Goal: Task Accomplishment & Management: Complete application form

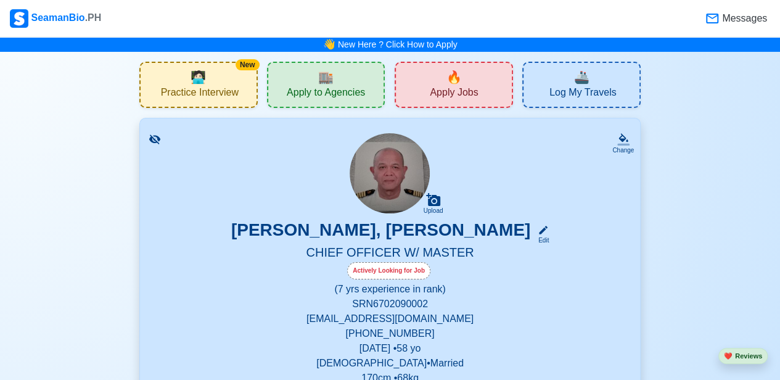
click at [313, 89] on span "Apply to Agencies" at bounding box center [326, 93] width 78 height 15
click at [468, 93] on span "Apply Jobs" at bounding box center [454, 93] width 48 height 15
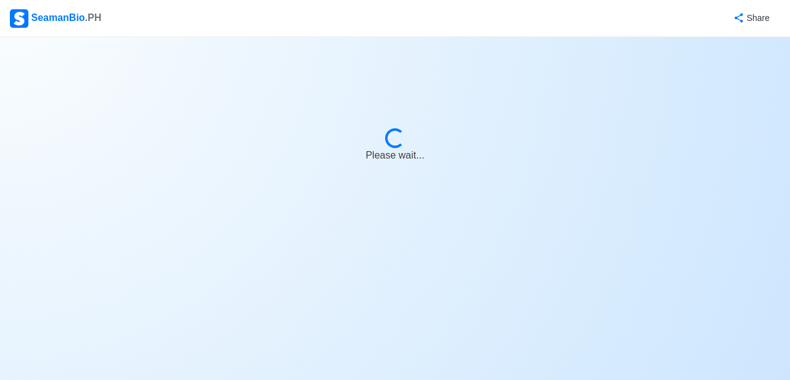
select select "Chief Officer"
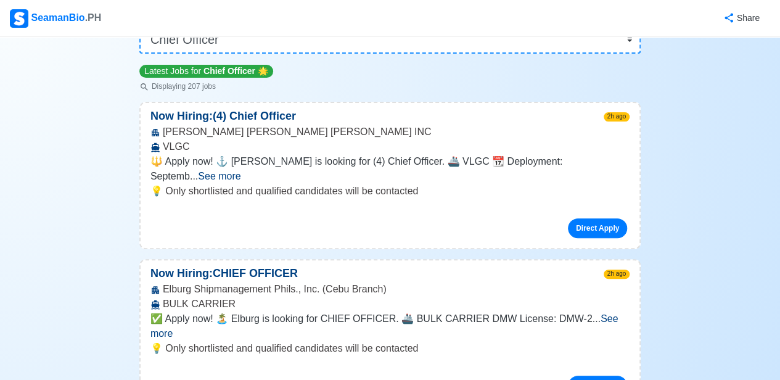
scroll to position [127, 0]
click at [241, 170] on span "See more" at bounding box center [219, 175] width 43 height 10
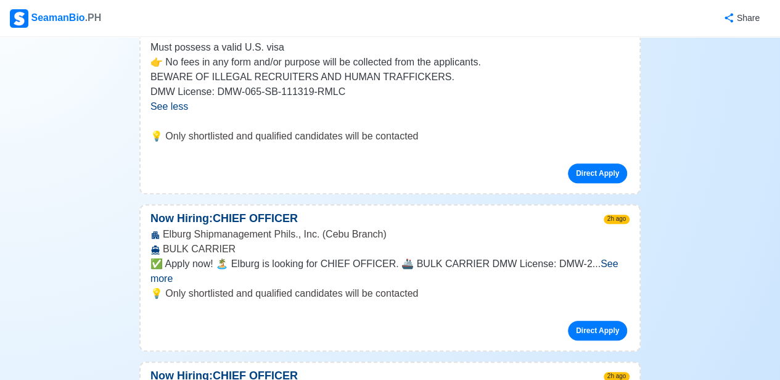
scroll to position [333, 0]
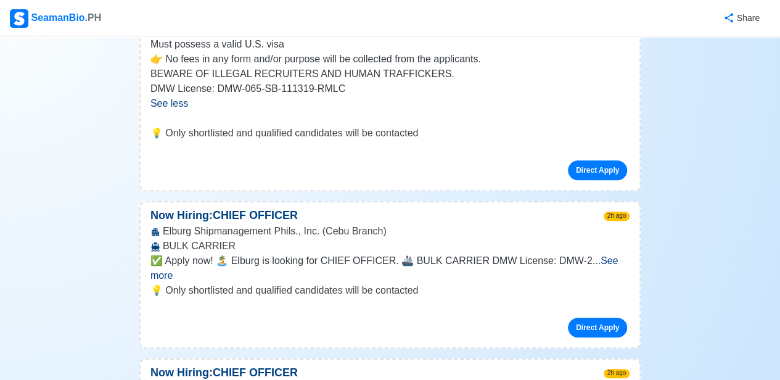
click at [169, 103] on span "See less" at bounding box center [170, 103] width 38 height 10
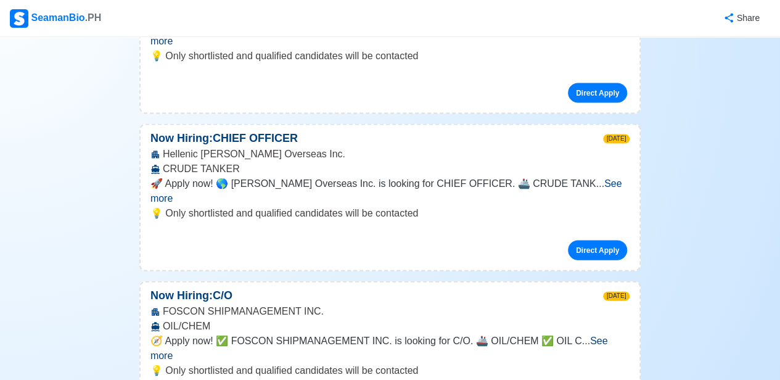
scroll to position [1206, 0]
click at [596, 335] on span "See more" at bounding box center [380, 347] width 458 height 25
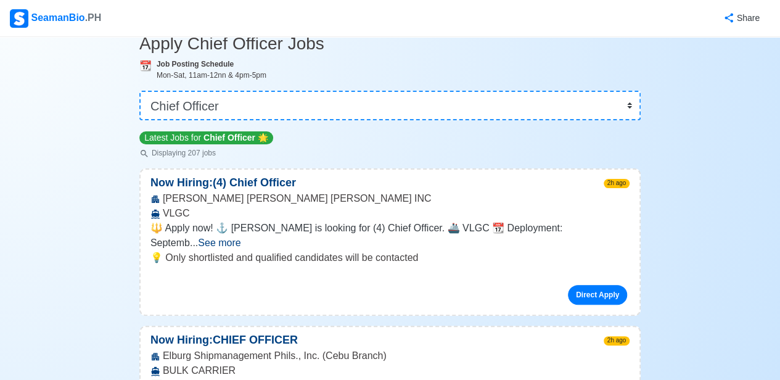
scroll to position [0, 0]
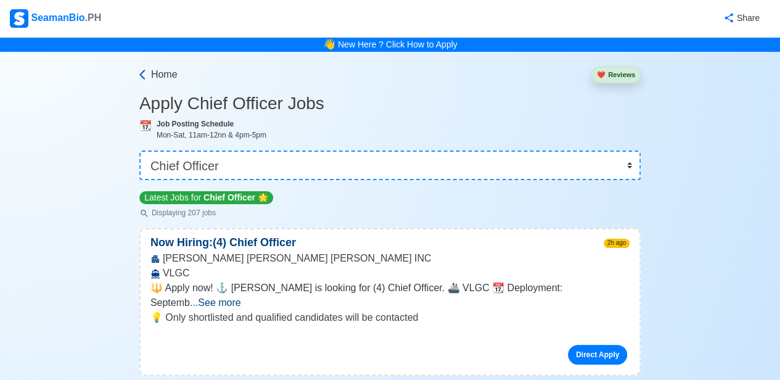
click at [139, 72] on icon at bounding box center [142, 74] width 12 height 12
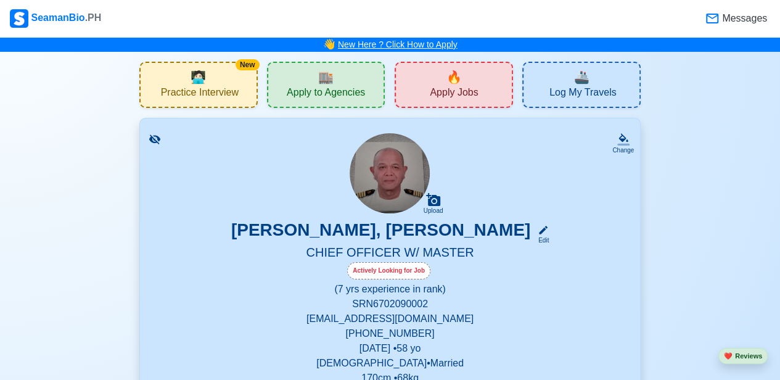
click at [429, 43] on link "New Here ? Click How to Apply" at bounding box center [398, 44] width 120 height 10
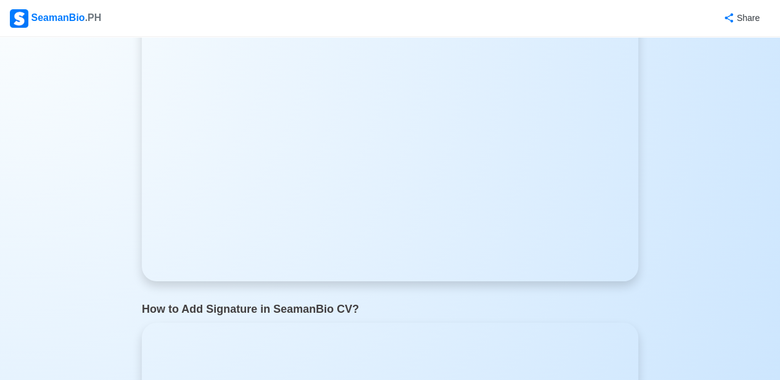
scroll to position [793, 0]
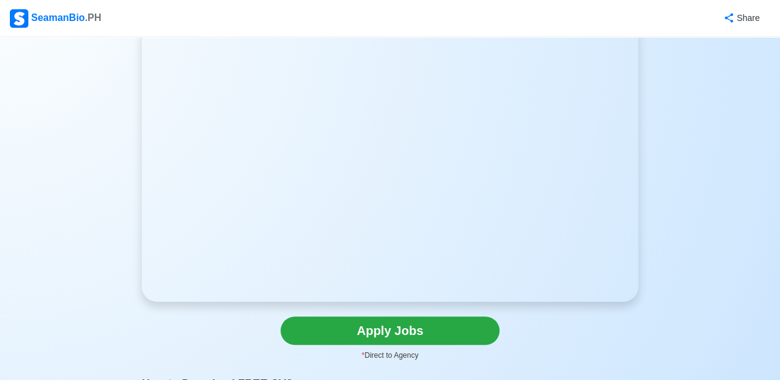
scroll to position [80, 0]
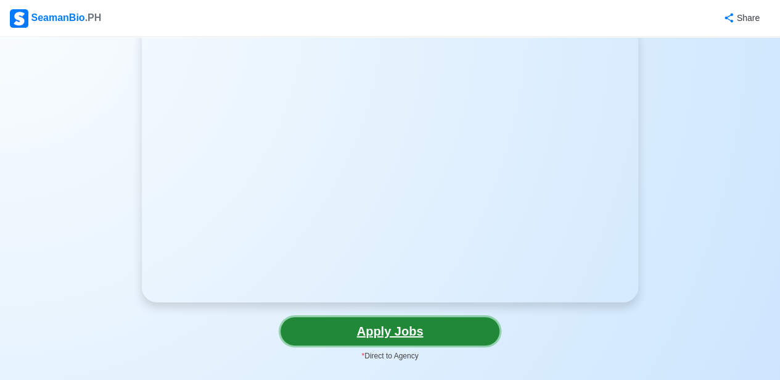
click at [386, 329] on link "Apply Jobs" at bounding box center [390, 331] width 219 height 28
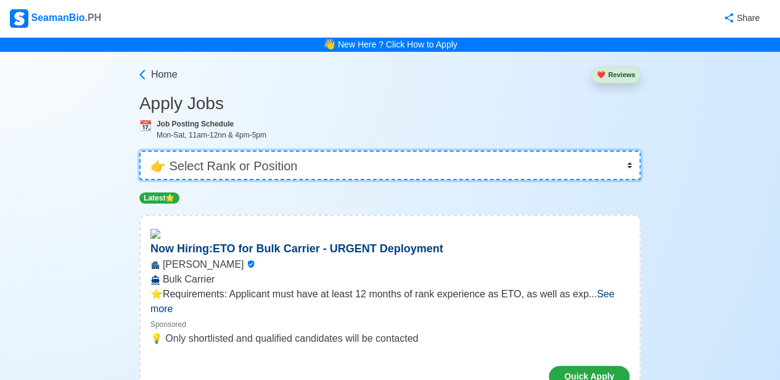
click at [225, 165] on select "👉 Select Rank or Position Master Chief Officer 2nd Officer 3rd Officer Junior O…" at bounding box center [390, 166] width 502 height 30
select select "Chief Officer"
click at [141, 151] on select "👉 Select Rank or Position Master Chief Officer 2nd Officer 3rd Officer Junior O…" at bounding box center [390, 166] width 502 height 30
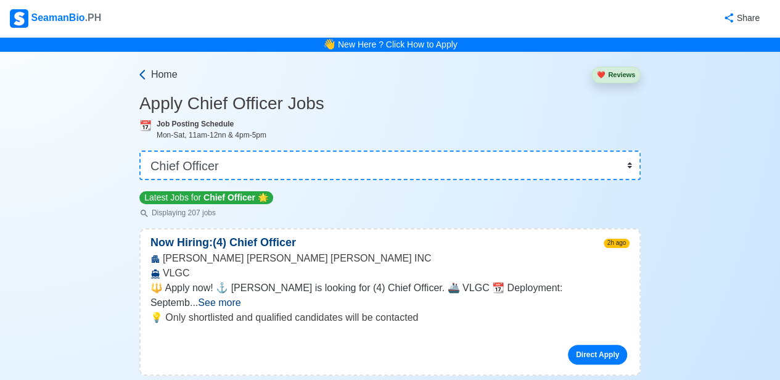
click at [141, 75] on icon at bounding box center [142, 75] width 6 height 10
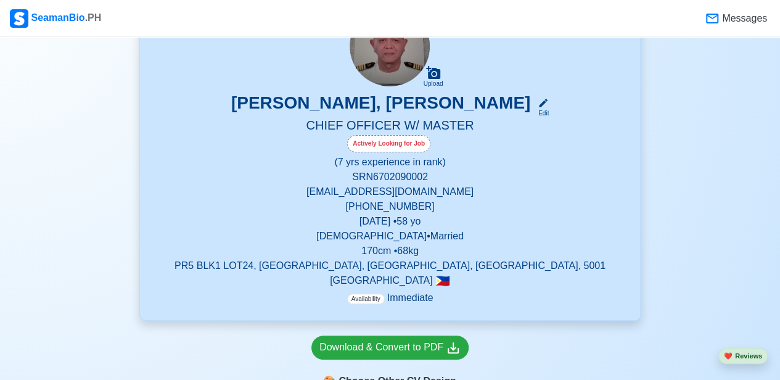
scroll to position [130, 0]
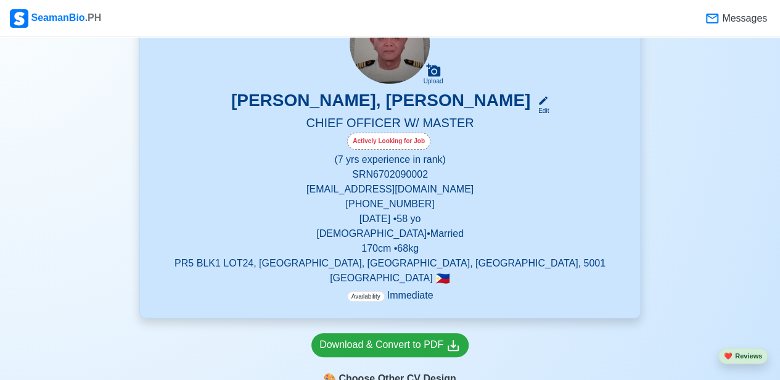
click at [364, 299] on span "Availability" at bounding box center [366, 296] width 38 height 10
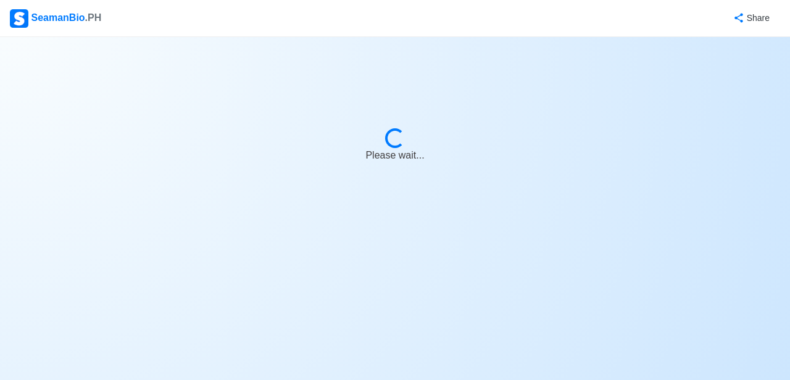
select select "Actively Looking for Job"
select select "Visible for Hiring"
select select "Married"
select select "[DEMOGRAPHIC_DATA]"
select select "PH"
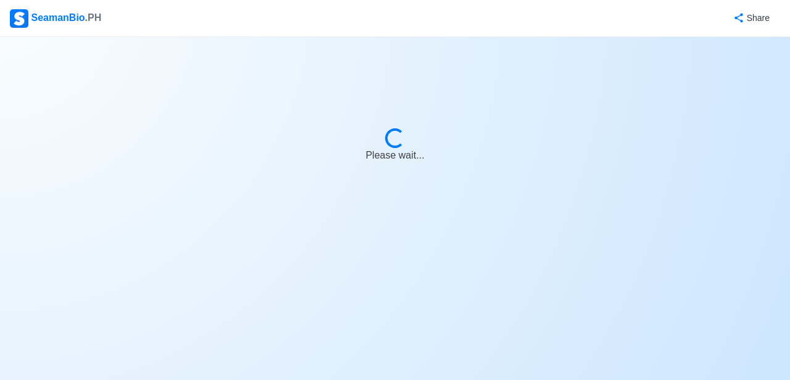
select select "7"
select select "0"
select select "4102416000000"
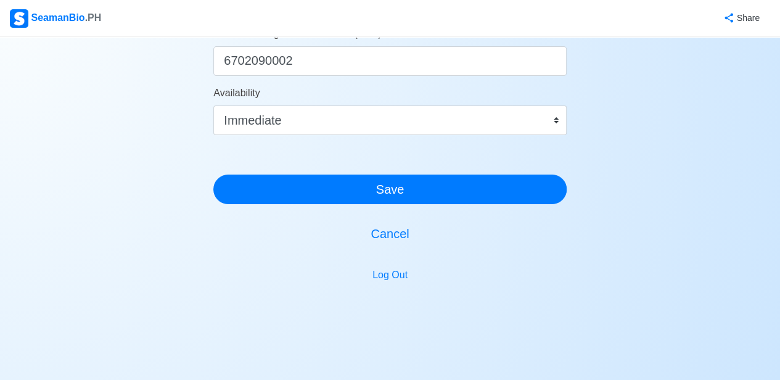
scroll to position [792, 0]
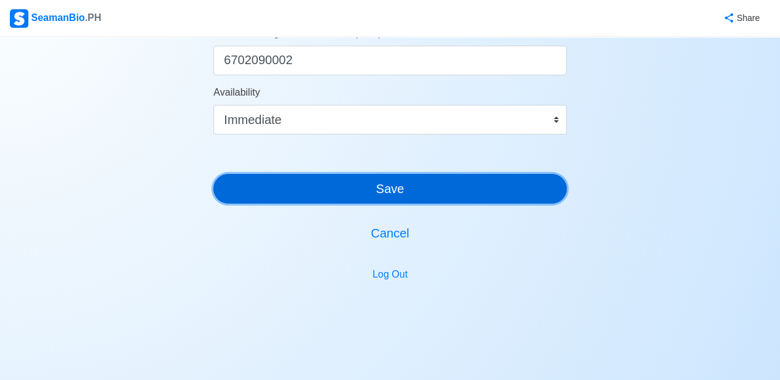
click at [363, 184] on button "Save" at bounding box center [390, 189] width 354 height 30
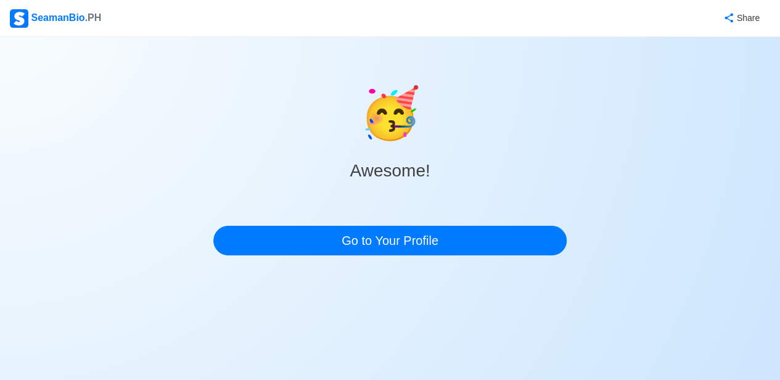
scroll to position [0, 0]
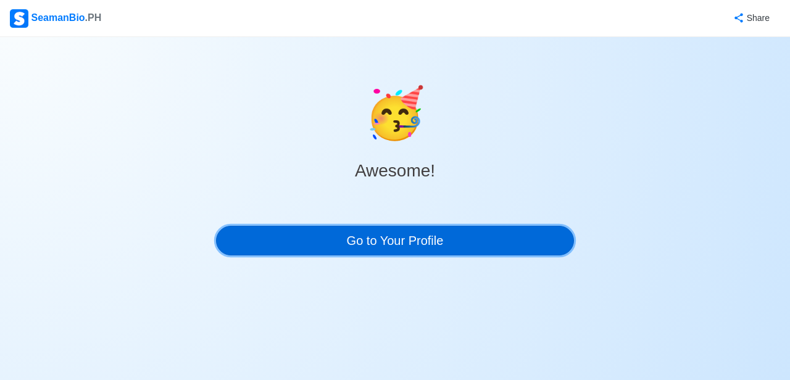
click at [407, 241] on link "Go to Your Profile" at bounding box center [395, 241] width 358 height 30
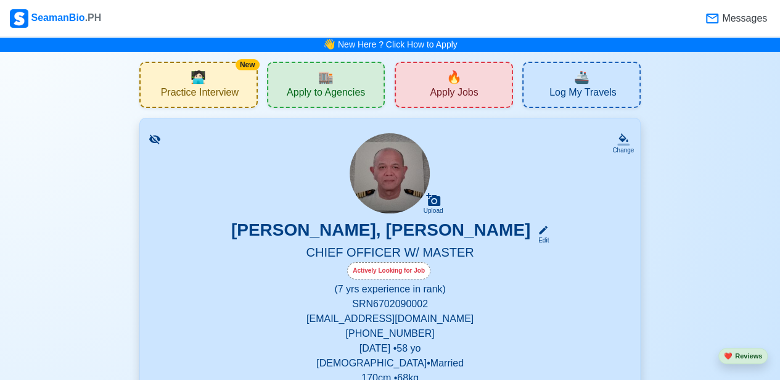
click at [355, 86] on span "Apply to Agencies" at bounding box center [326, 93] width 78 height 15
click at [445, 86] on span "Apply Jobs" at bounding box center [454, 93] width 48 height 15
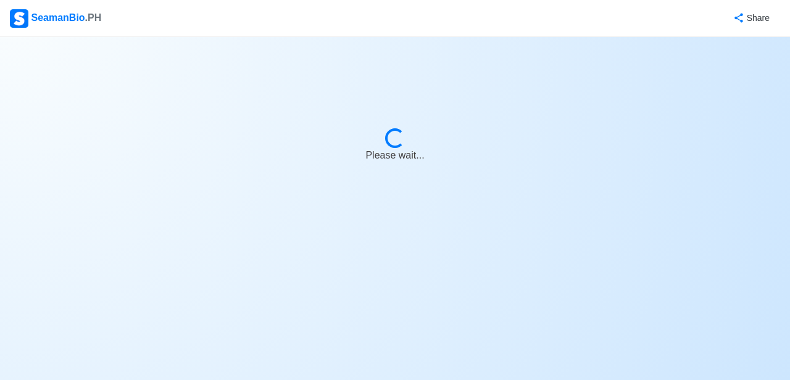
select select "Chief Officer"
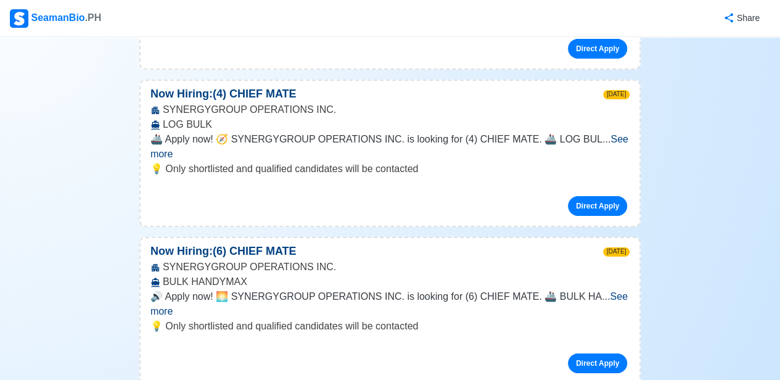
scroll to position [2037, 0]
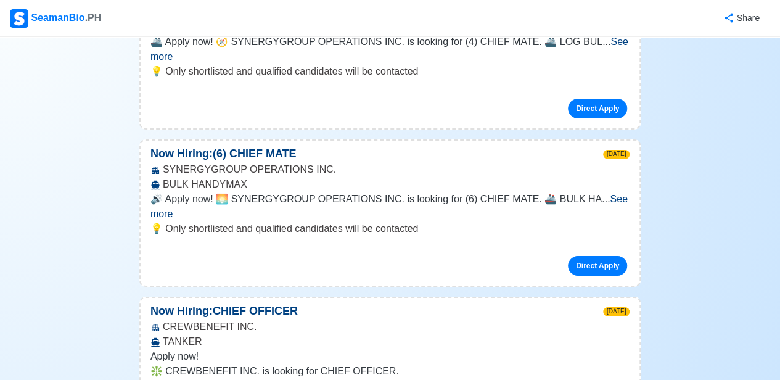
scroll to position [2135, 0]
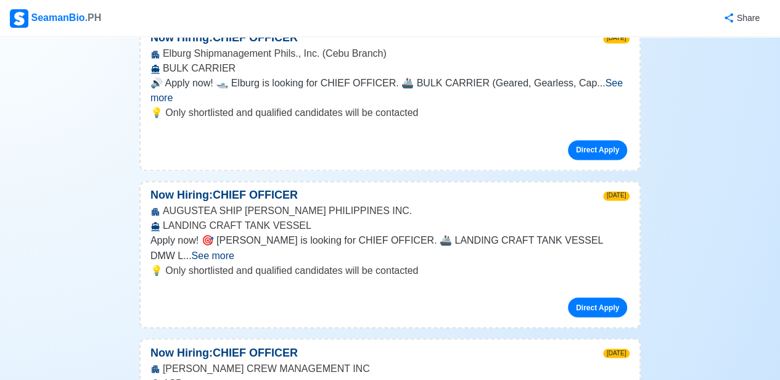
scroll to position [5600, 0]
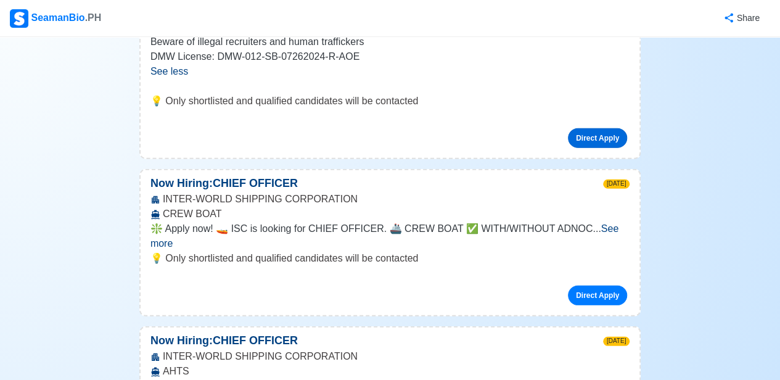
scroll to position [6373, 0]
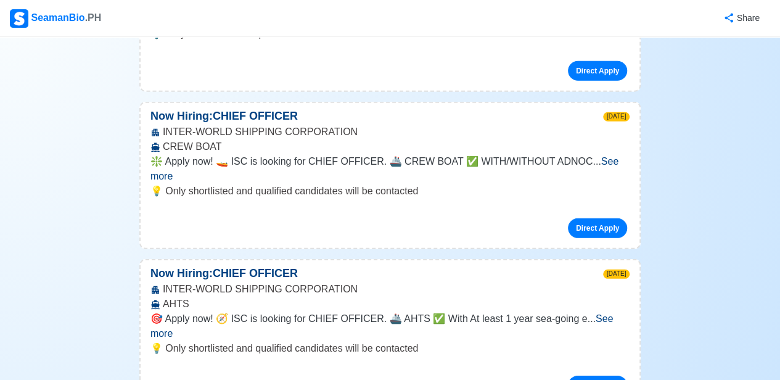
scroll to position [6444, 0]
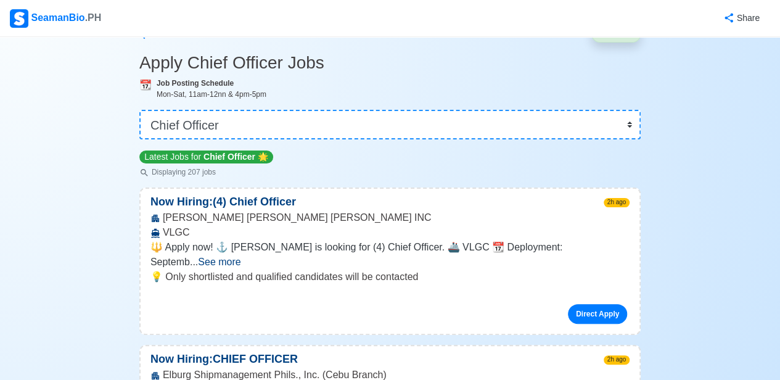
scroll to position [0, 0]
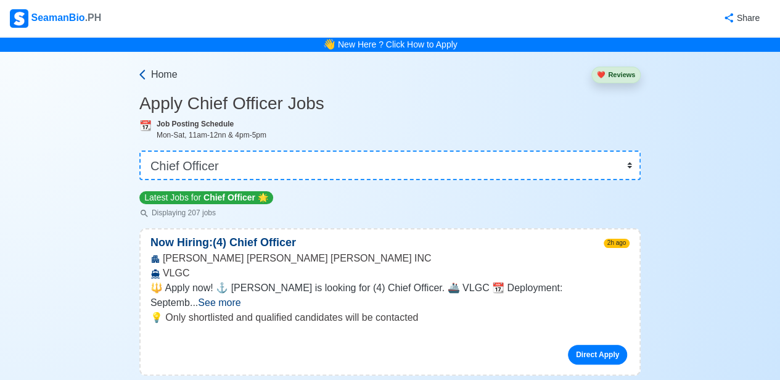
click at [163, 75] on span "Home" at bounding box center [164, 74] width 27 height 15
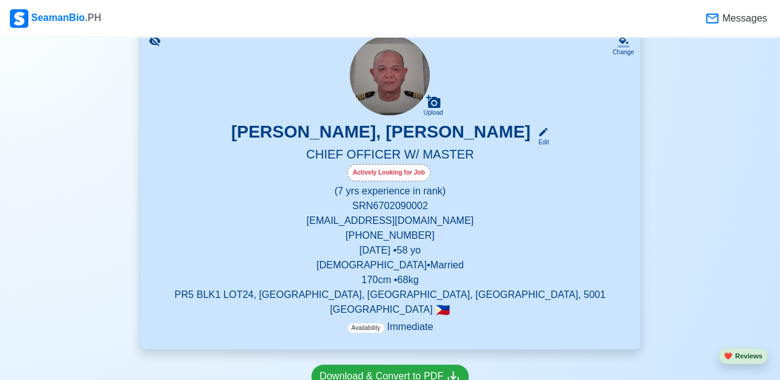
scroll to position [97, 0]
click at [390, 177] on div "Actively Looking for Job" at bounding box center [388, 173] width 83 height 17
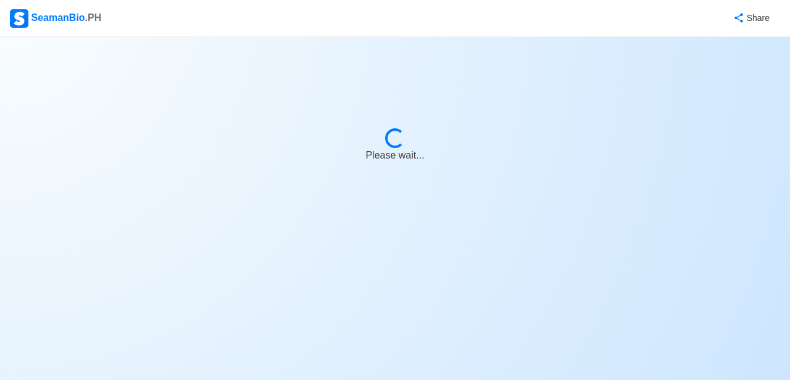
select select "Actively Looking for Job"
select select "Visible for Hiring"
select select "Married"
select select "[DEMOGRAPHIC_DATA]"
select select "PH"
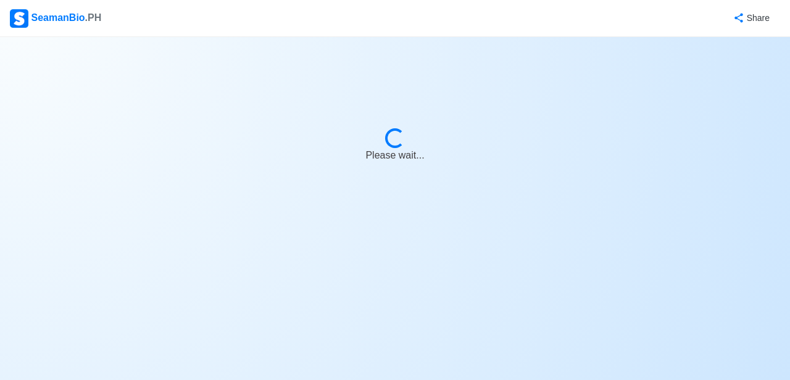
select select "7"
select select "0"
select select "4102416000000"
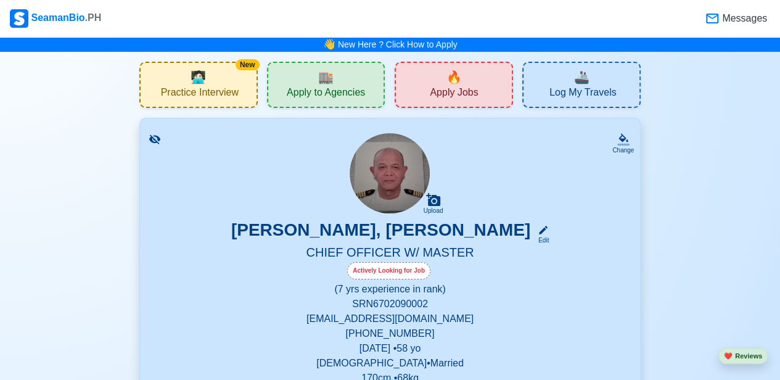
scroll to position [145, 0]
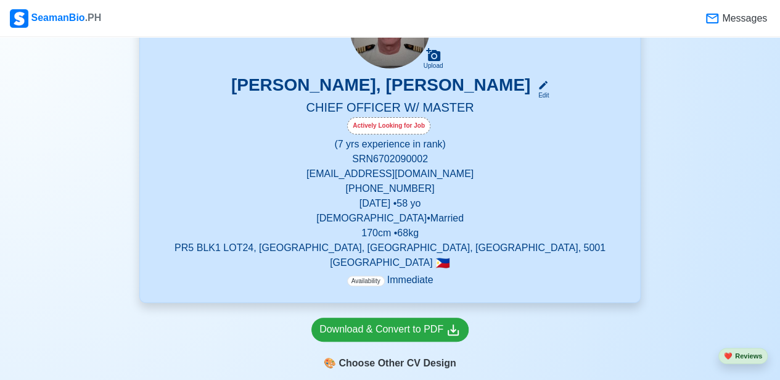
click at [371, 283] on span "Availability" at bounding box center [366, 281] width 38 height 10
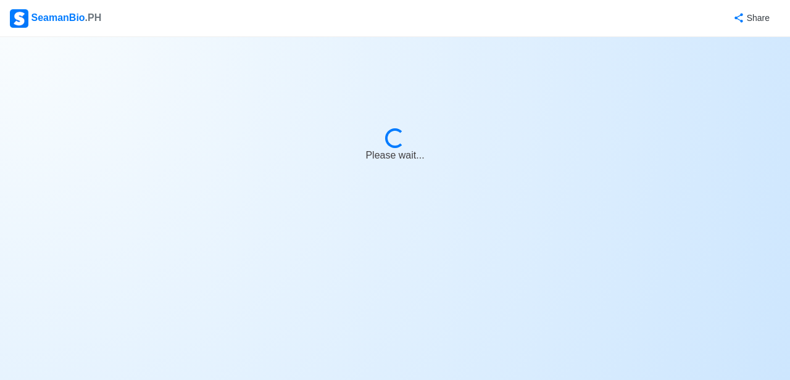
select select "Actively Looking for Job"
select select "Visible for Hiring"
select select "Married"
select select "[DEMOGRAPHIC_DATA]"
select select "PH"
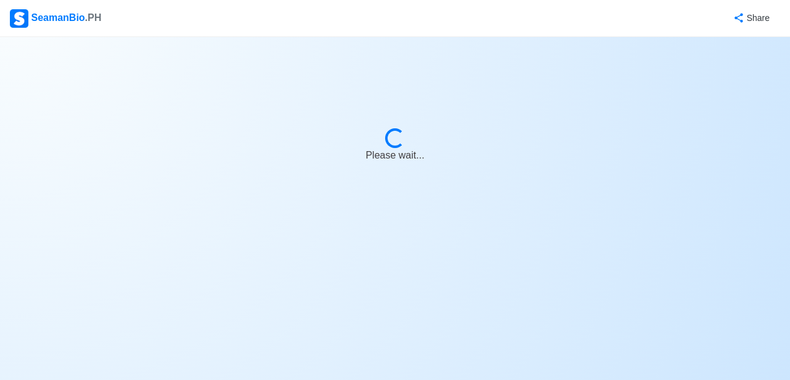
select select "7"
select select "0"
select select "4102416000000"
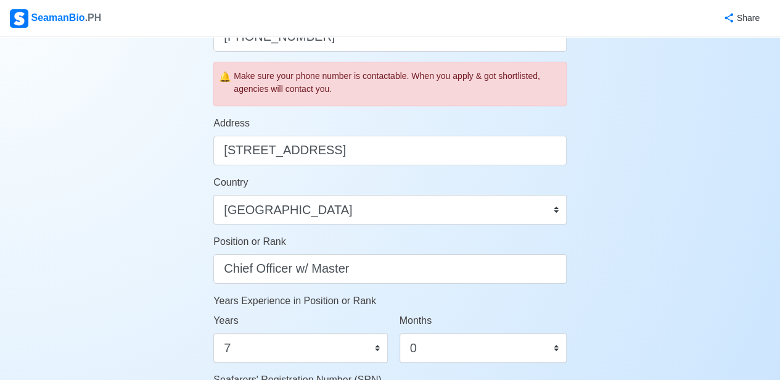
scroll to position [439, 0]
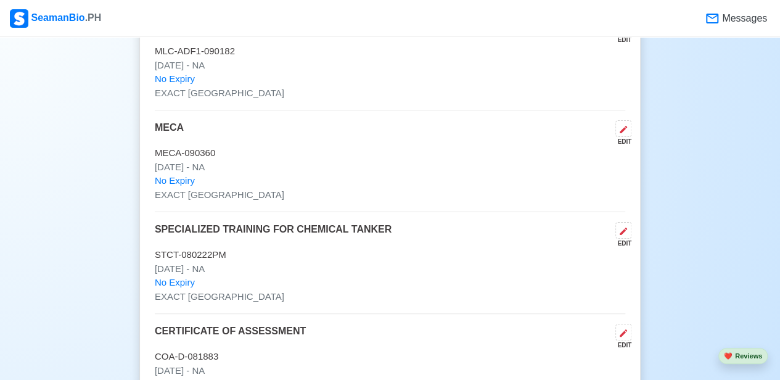
scroll to position [4596, 0]
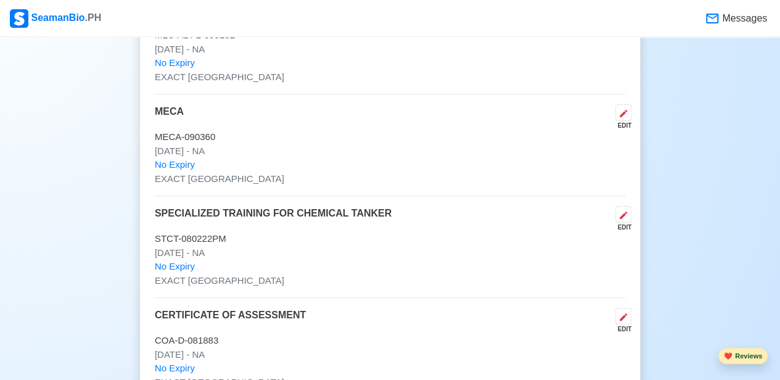
click at [742, 355] on button "❤️ Reviews" at bounding box center [743, 356] width 49 height 17
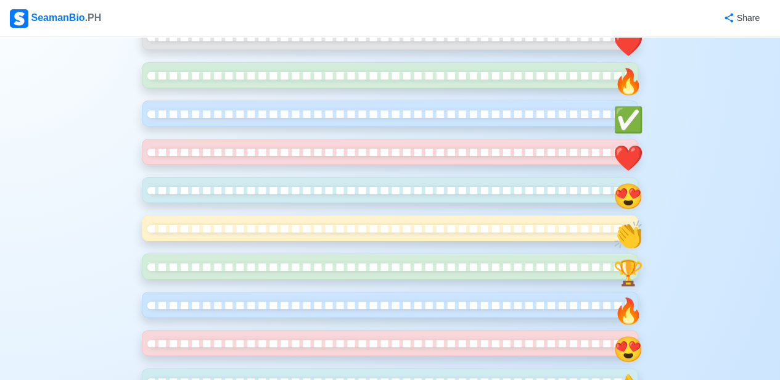
scroll to position [313, 0]
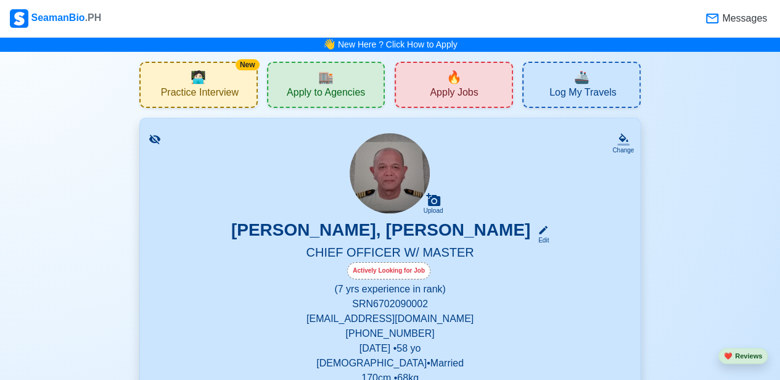
click at [584, 96] on span "Log My Travels" at bounding box center [583, 93] width 67 height 15
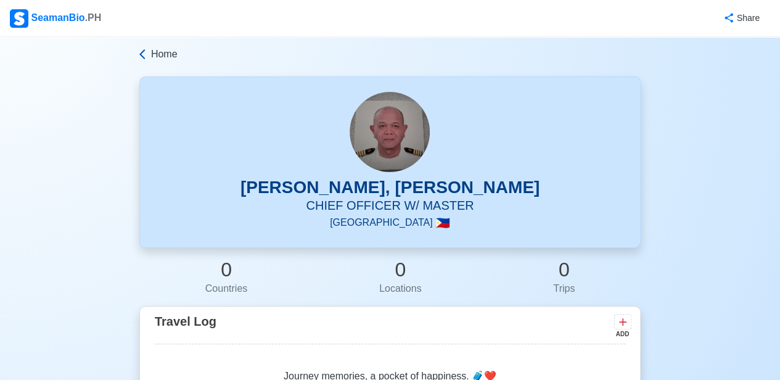
click at [139, 54] on icon at bounding box center [142, 54] width 12 height 12
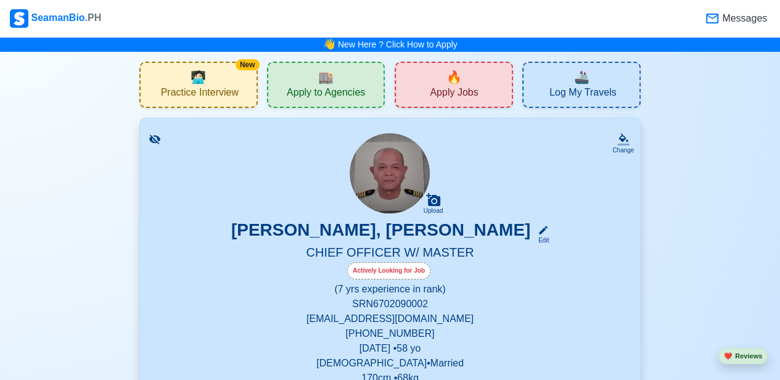
click at [443, 98] on span "Apply Jobs" at bounding box center [454, 93] width 48 height 15
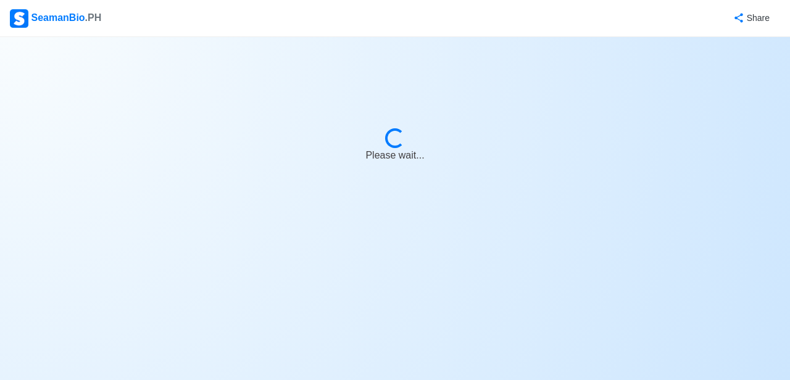
select select "Chief Officer"
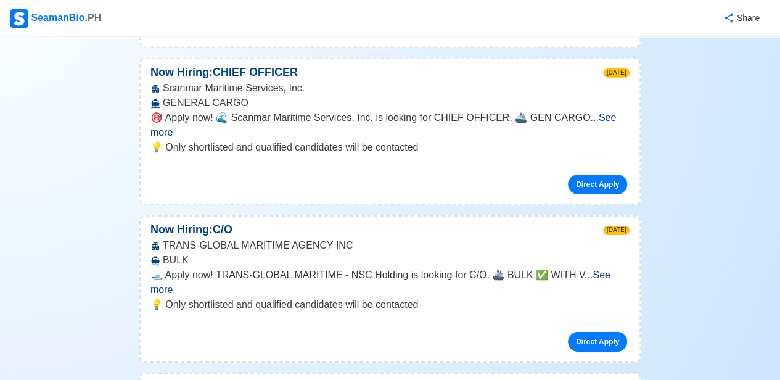
scroll to position [6592, 0]
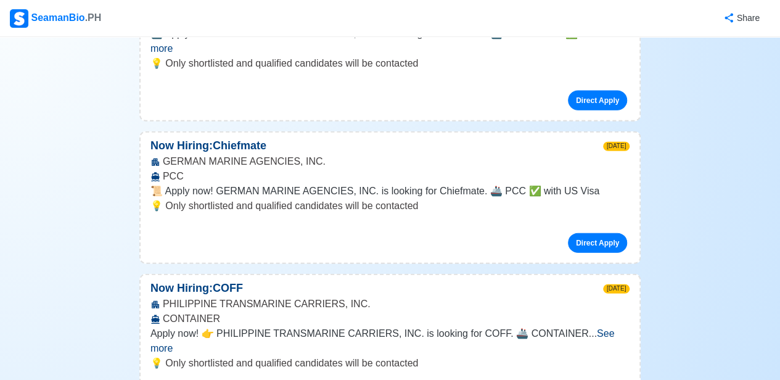
scroll to position [8382, 0]
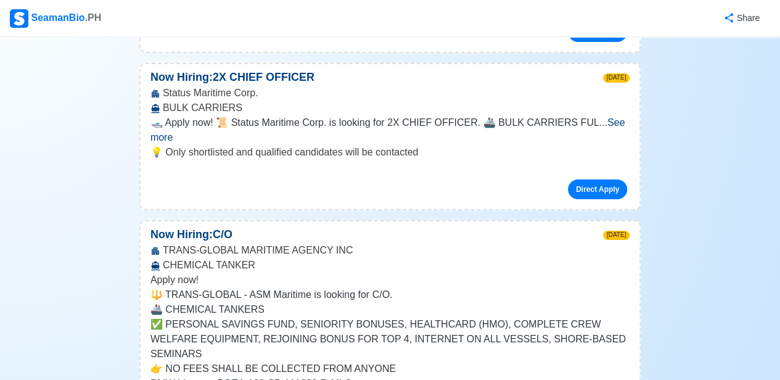
scroll to position [9271, 0]
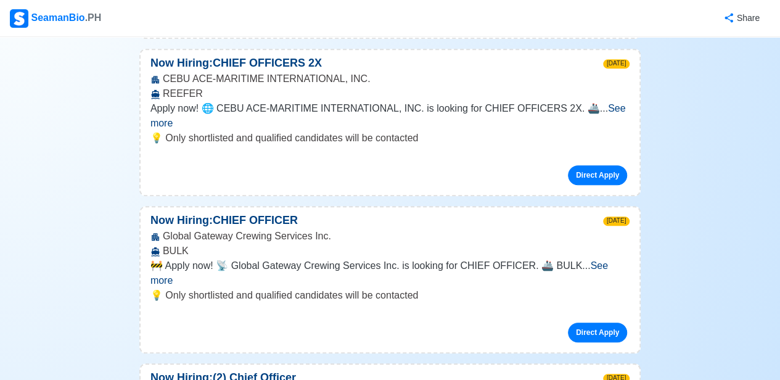
scroll to position [12073, 0]
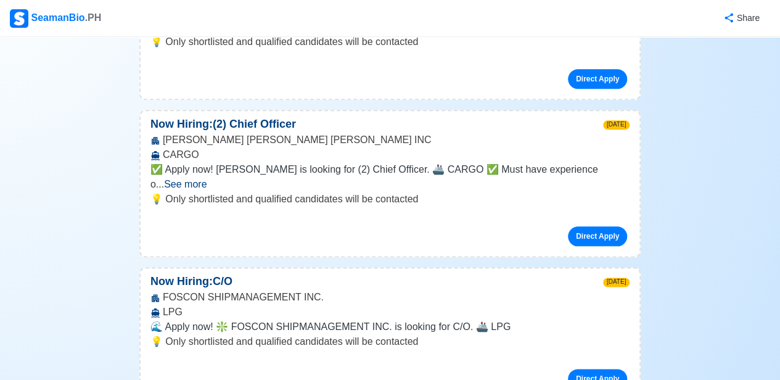
scroll to position [12366, 0]
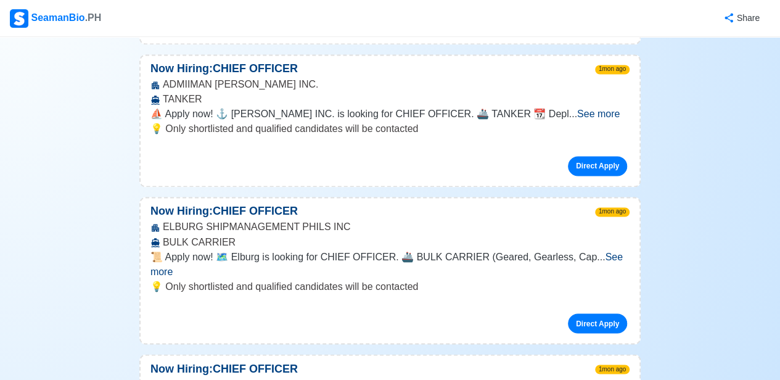
scroll to position [29014, 0]
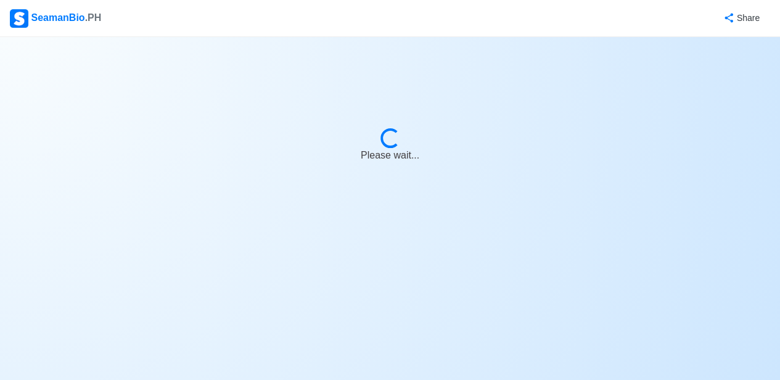
select select "Chief Officer"
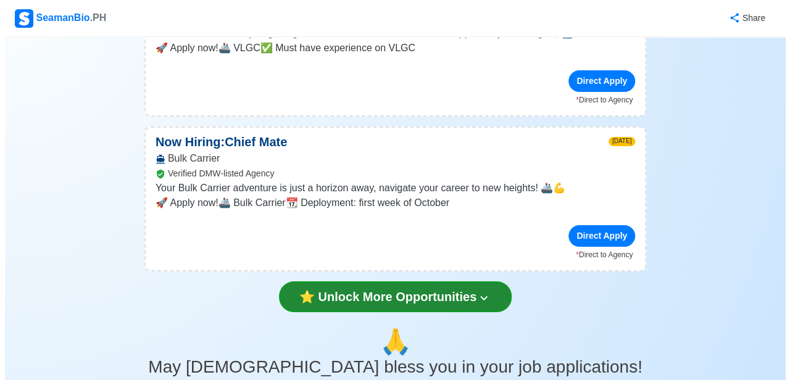
scroll to position [2913, 0]
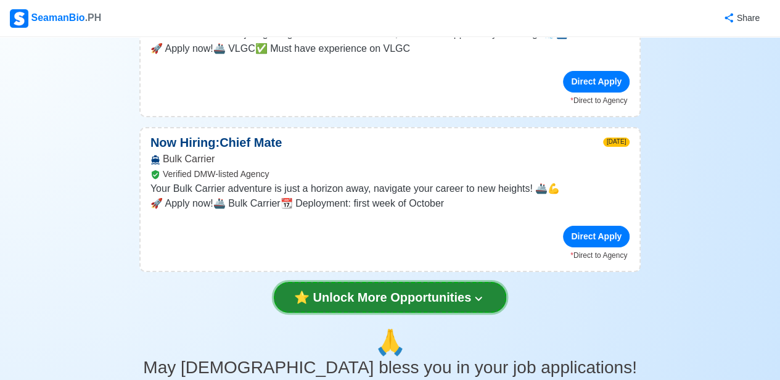
click at [461, 282] on button "⭐️ Unlock More Opportunities" at bounding box center [390, 297] width 233 height 31
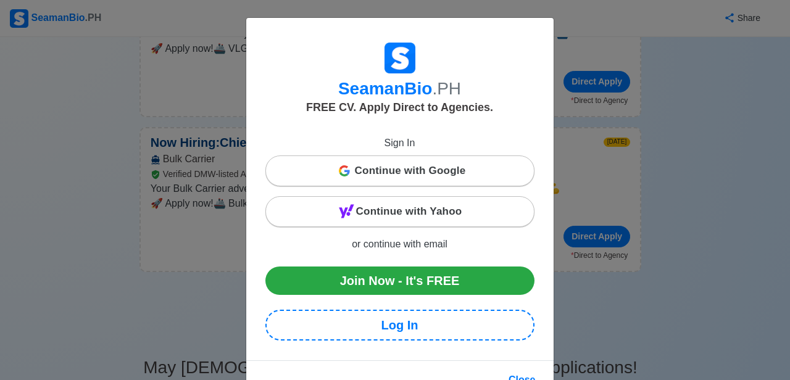
click at [598, 284] on div "SeamanBio .PH FREE CV. Apply Direct to Agencies. Sign In Continue with Google C…" at bounding box center [395, 190] width 790 height 380
click at [671, 267] on div "SeamanBio .PH FREE CV. Apply Direct to Agencies. Sign In Continue with Google C…" at bounding box center [395, 190] width 790 height 380
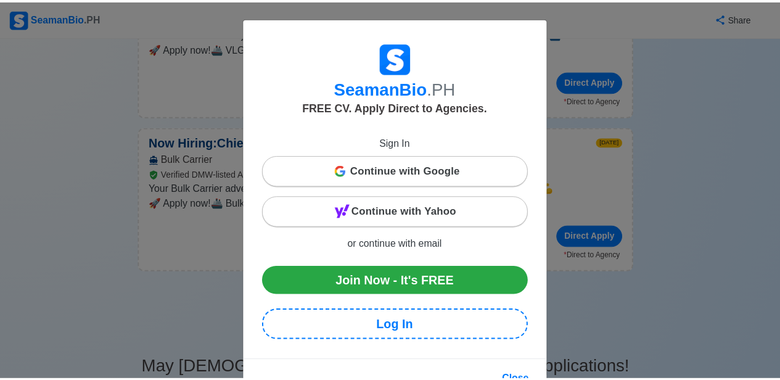
scroll to position [36, 0]
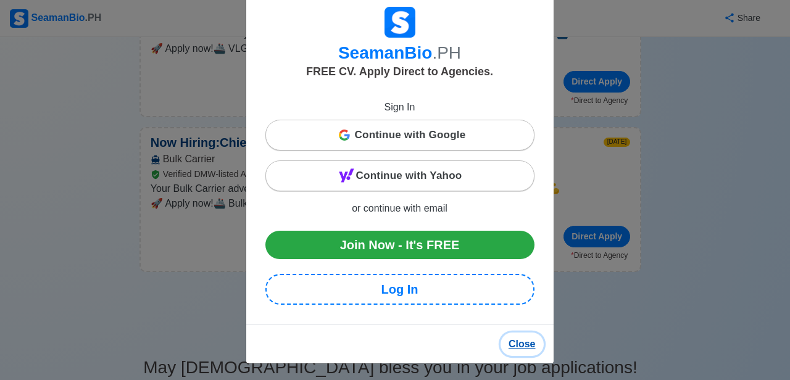
click at [519, 342] on button "Close" at bounding box center [521, 344] width 43 height 23
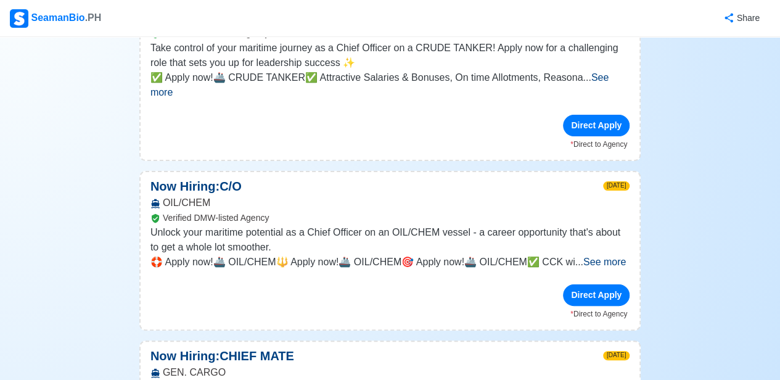
scroll to position [1386, 0]
click at [600, 257] on span "See more" at bounding box center [605, 262] width 43 height 10
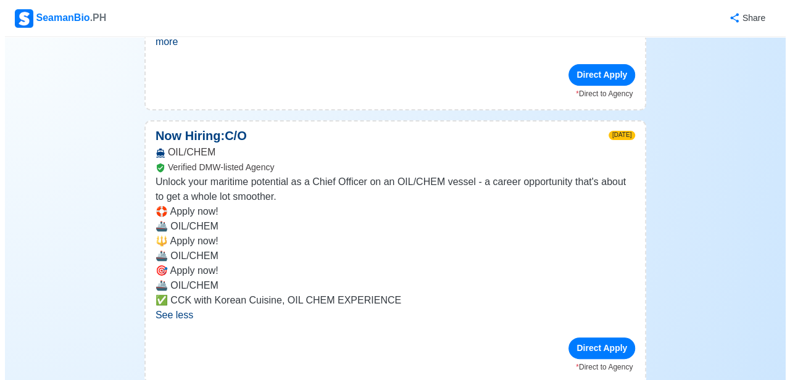
scroll to position [1450, 0]
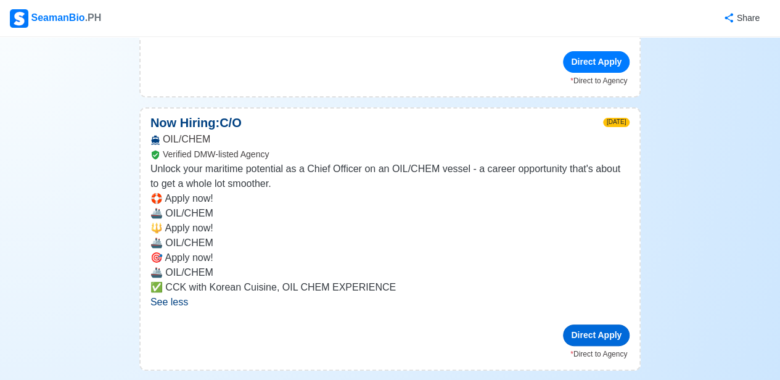
click at [596, 325] on div "Direct Apply" at bounding box center [596, 336] width 67 height 22
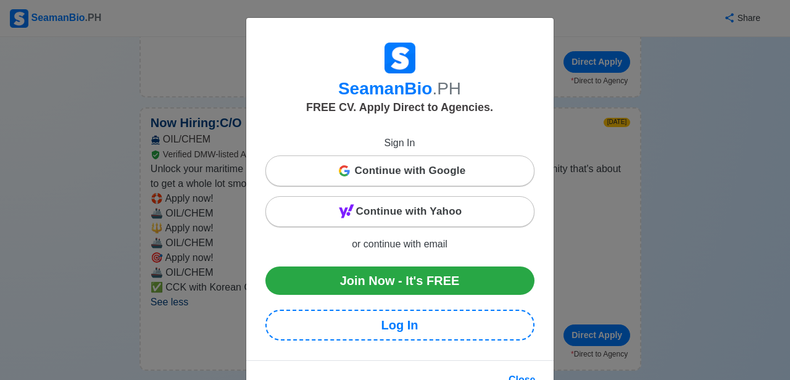
click at [441, 166] on span "Continue with Google" at bounding box center [410, 171] width 111 height 25
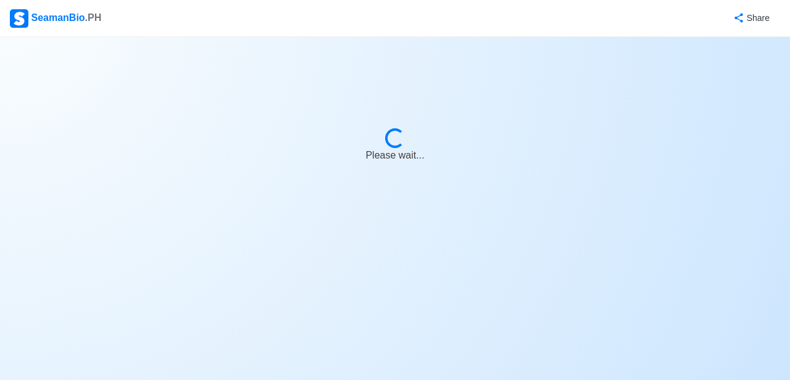
select select "Chief Officer"
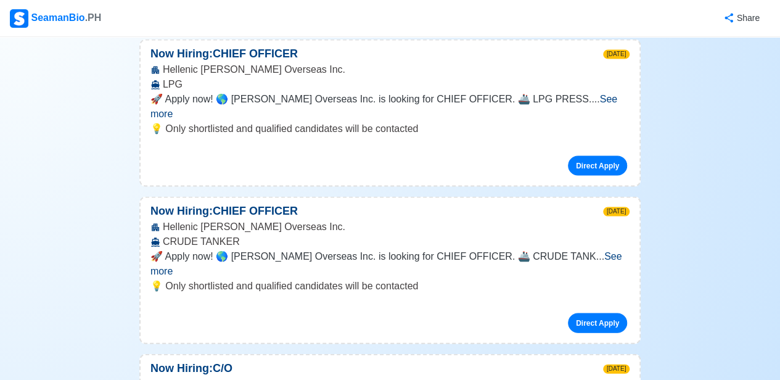
scroll to position [1134, 0]
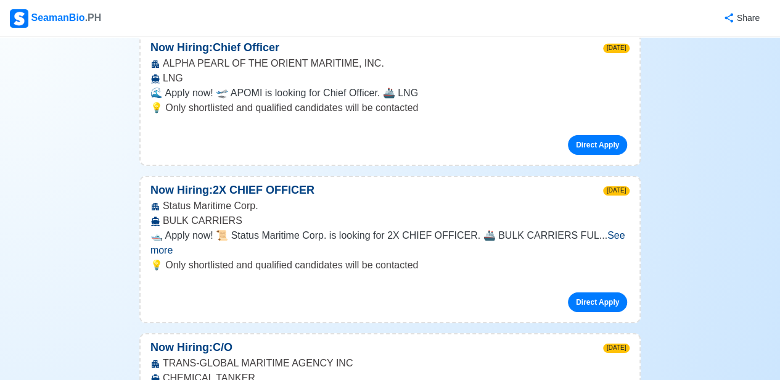
scroll to position [9021, 0]
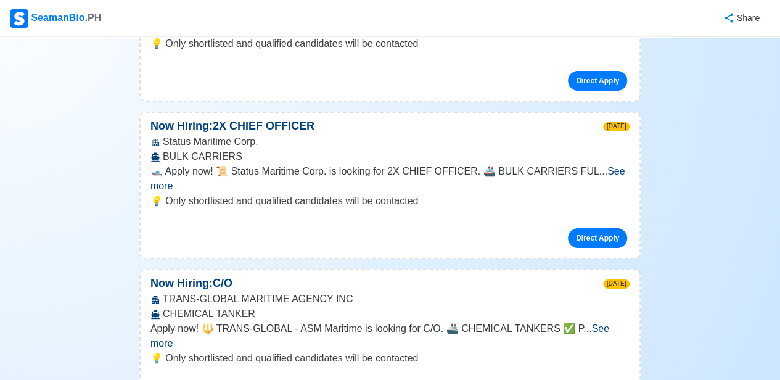
scroll to position [9089, 0]
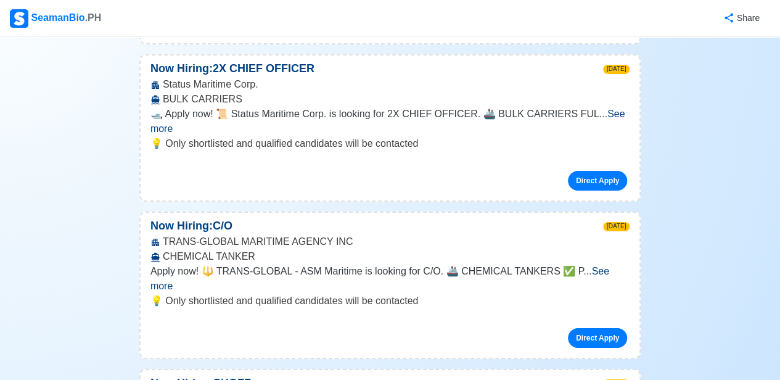
scroll to position [9143, 0]
